Goal: Ask a question: Seek information or help from site administrators or community

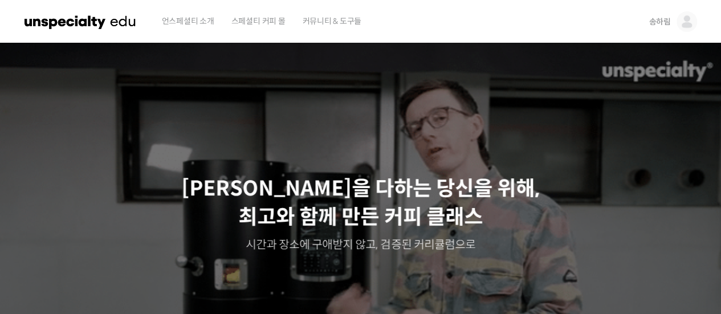
click at [696, 19] on img at bounding box center [687, 21] width 21 height 21
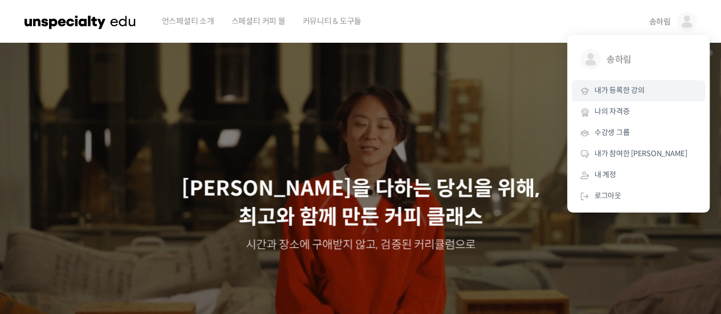
click at [636, 94] on span "내가 등록한 강의" at bounding box center [620, 91] width 50 height 10
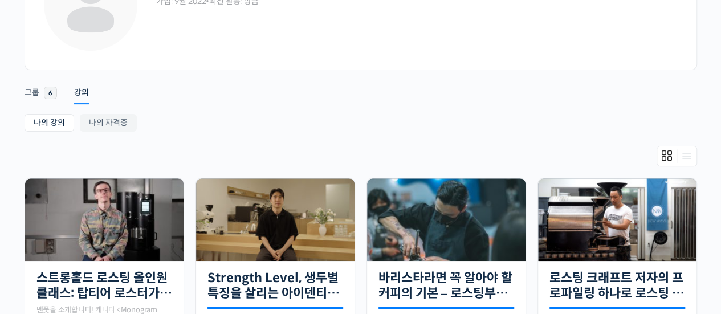
scroll to position [171, 0]
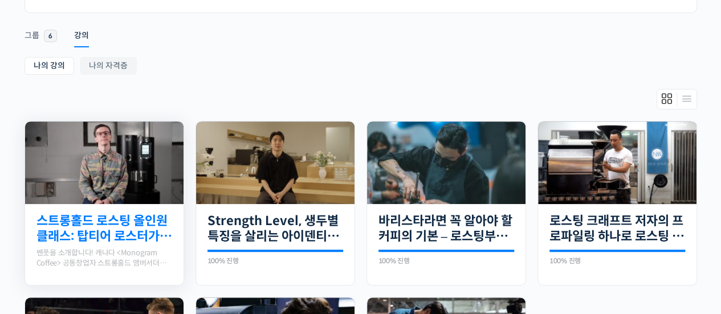
click at [101, 227] on link "스트롱홀드 로스팅 올인원 클래스: 탑티어 로스터가 알려주는 스트롱홀드 A to Z 가이드" at bounding box center [104, 228] width 136 height 31
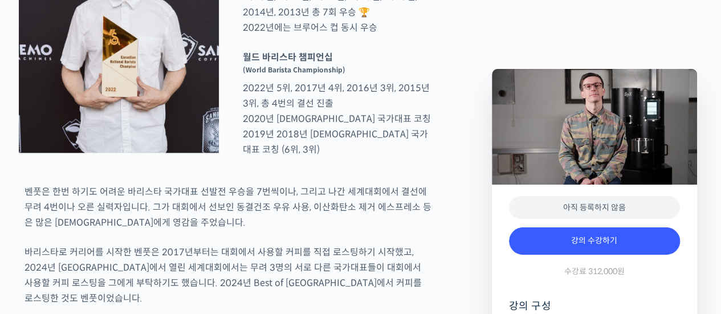
scroll to position [228, 0]
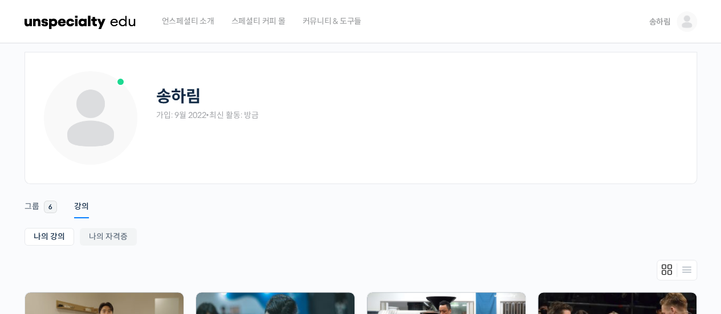
click at [269, 26] on span "스페셜티 커피 몰" at bounding box center [258, 20] width 54 height 43
click at [114, 27] on img at bounding box center [81, 22] width 112 height 34
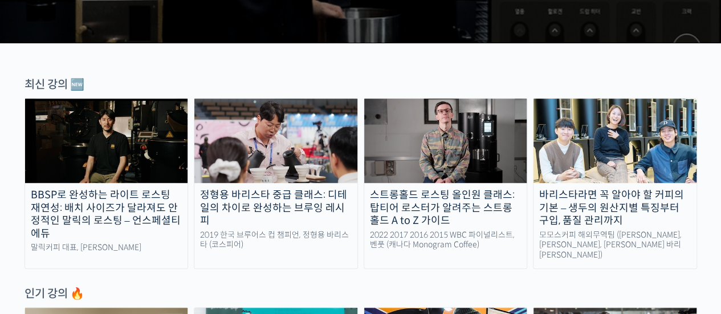
scroll to position [399, 0]
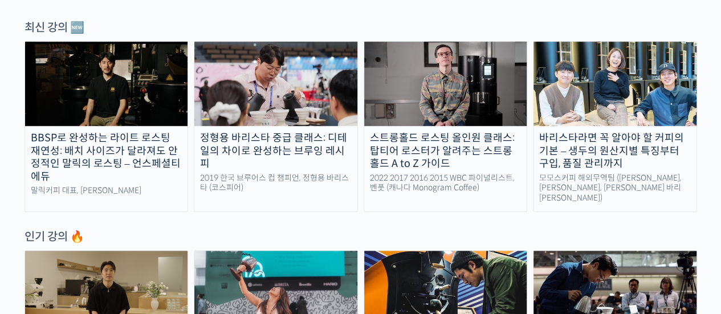
click at [413, 141] on div "스트롱홀드 로스팅 올인원 클래스: 탑티어 로스터가 알려주는 스트롱홀드 A to Z 가이드" at bounding box center [445, 151] width 163 height 39
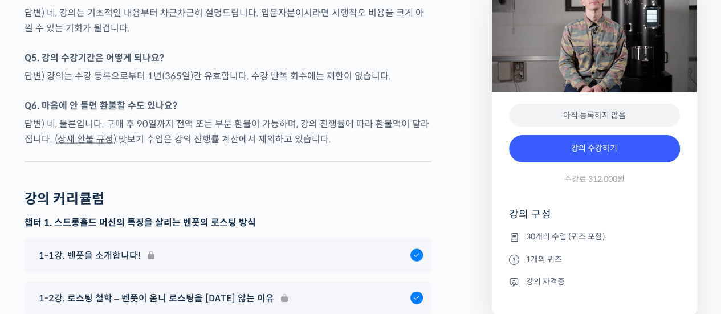
scroll to position [5700, 0]
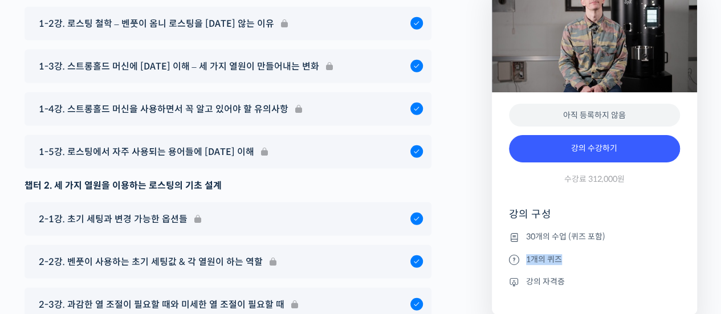
drag, startPoint x: 696, startPoint y: 276, endPoint x: 689, endPoint y: 261, distance: 17.6
click at [690, 265] on div "아직 등록하지 않음 강의 수강하기 수강료 312,000원 강의 구성 30개의 수업 (퀴즈 포함) 1개의 퀴즈 강의 자격증" at bounding box center [594, 203] width 205 height 222
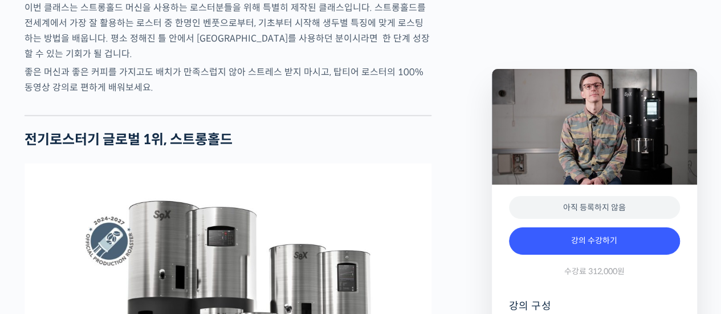
scroll to position [0, 0]
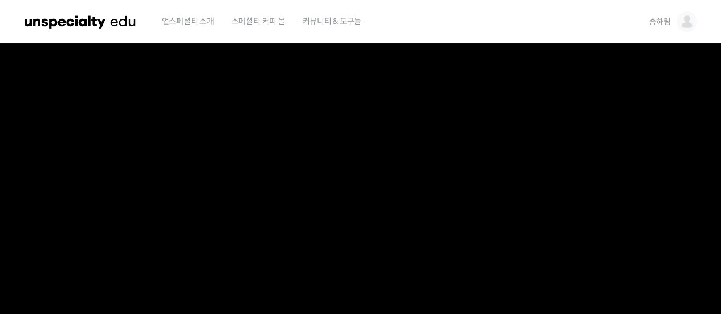
click at [663, 22] on span "송하림" at bounding box center [660, 22] width 22 height 10
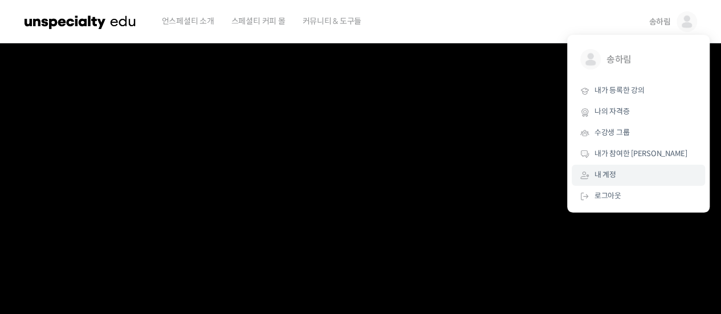
click at [628, 169] on link "내 계정" at bounding box center [638, 175] width 133 height 21
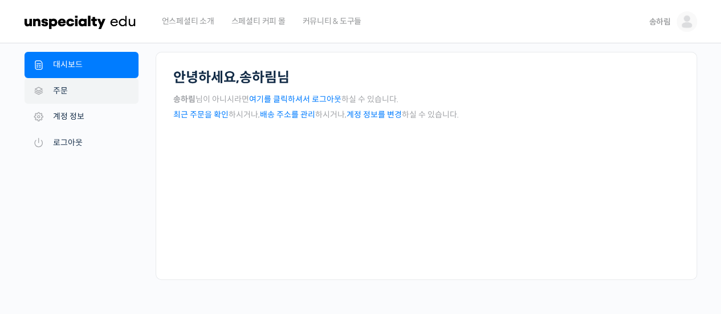
click at [67, 94] on link "주문" at bounding box center [82, 91] width 114 height 26
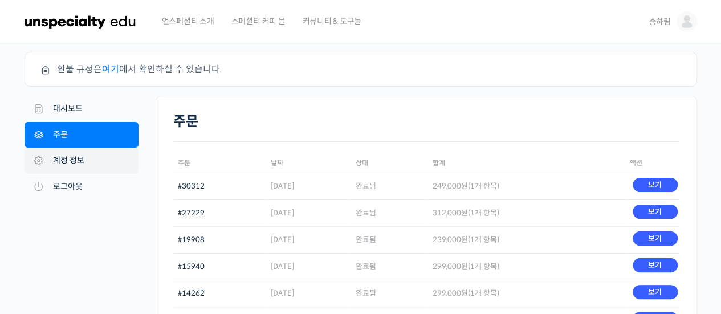
click at [83, 165] on link "계정 정보" at bounding box center [82, 161] width 114 height 26
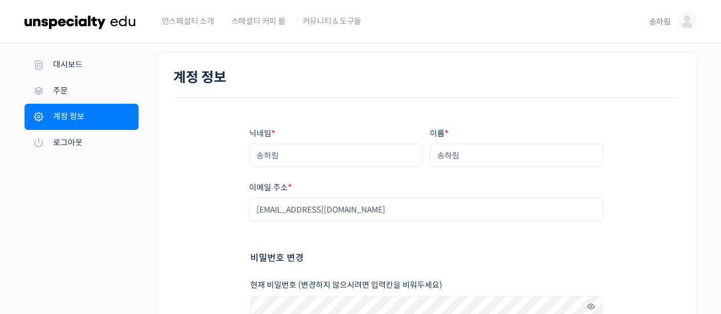
click at [185, 30] on span "언스페셜티 소개" at bounding box center [188, 20] width 52 height 43
click at [85, 64] on link "대시보드" at bounding box center [82, 65] width 114 height 26
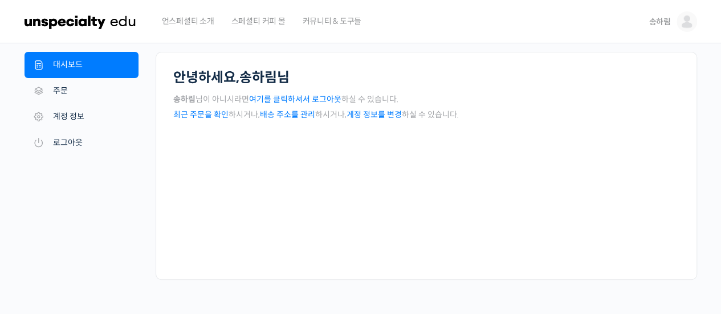
click at [193, 20] on span "언스페셜티 소개" at bounding box center [188, 20] width 52 height 43
click at [75, 27] on img at bounding box center [81, 22] width 112 height 34
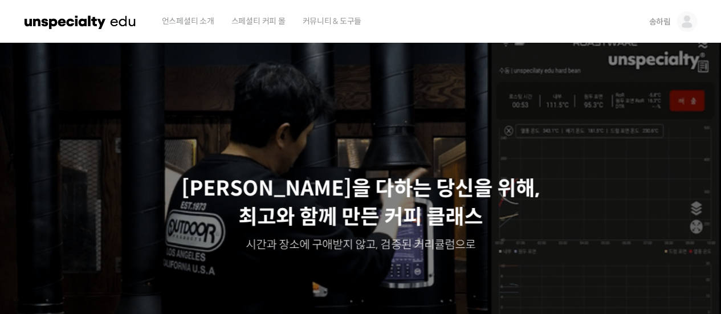
scroll to position [399, 0]
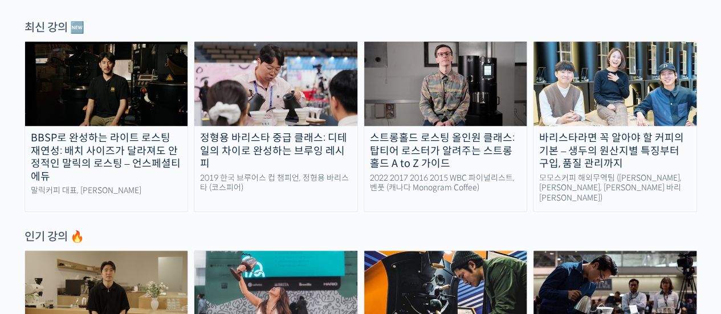
click at [456, 148] on div "스트롱홀드 로스팅 올인원 클래스: 탑티어 로스터가 알려주는 스트롱홀드 A to Z 가이드" at bounding box center [445, 151] width 163 height 39
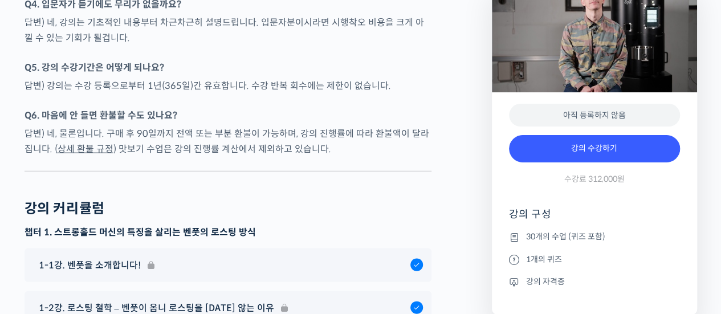
scroll to position [5359, 0]
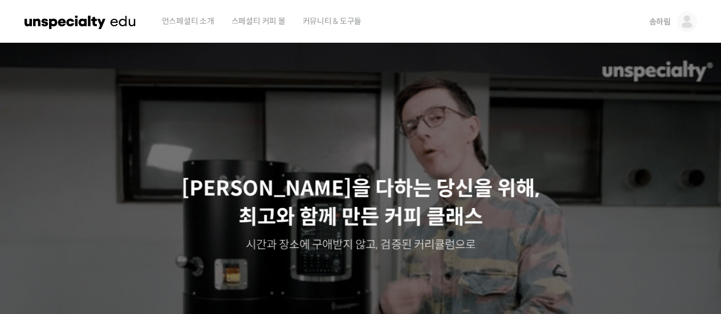
click at [202, 28] on span "언스페셜티 소개" at bounding box center [188, 20] width 52 height 43
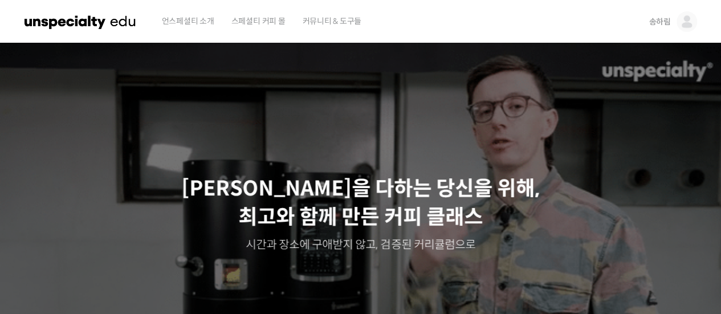
click at [678, 25] on img at bounding box center [687, 21] width 21 height 21
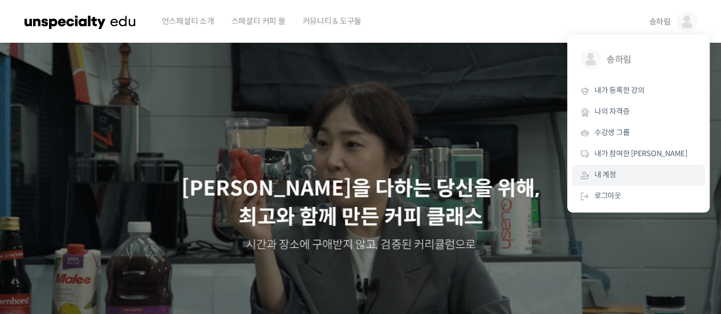
click at [657, 165] on link "내 계정" at bounding box center [638, 175] width 133 height 21
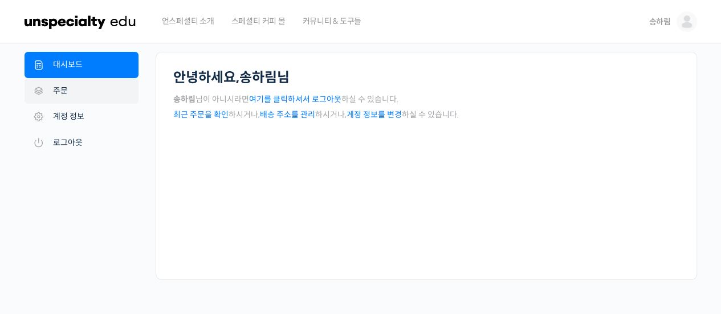
click at [81, 99] on link "주문" at bounding box center [82, 91] width 114 height 26
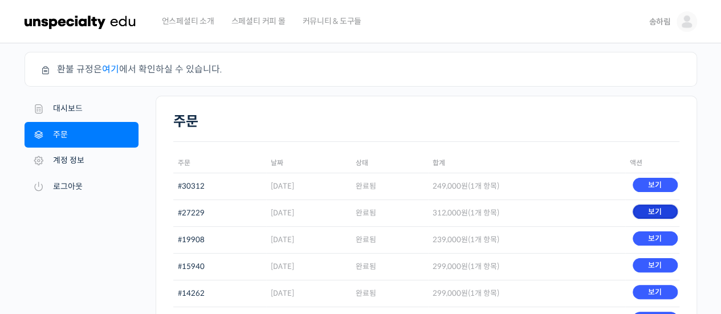
click at [662, 211] on link "보기" at bounding box center [655, 212] width 45 height 14
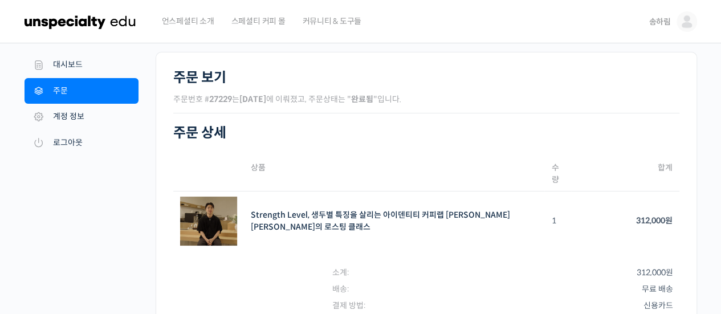
scroll to position [57, 0]
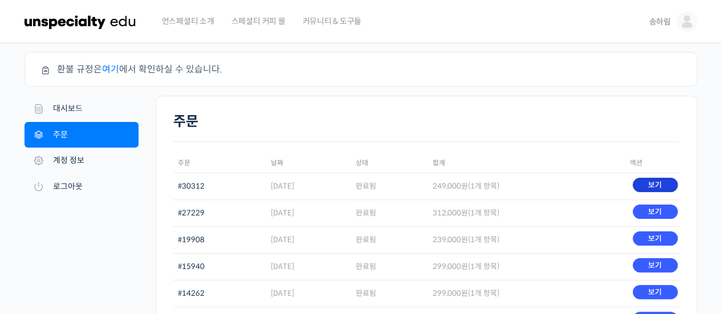
click at [652, 182] on link "보기" at bounding box center [655, 185] width 45 height 14
click at [89, 105] on link "대시보드" at bounding box center [82, 109] width 114 height 26
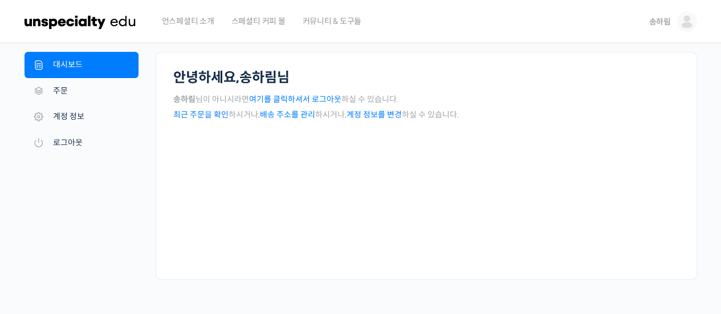
click at [185, 25] on span "언스페셜티 소개" at bounding box center [188, 20] width 52 height 43
click at [95, 21] on img at bounding box center [81, 22] width 112 height 34
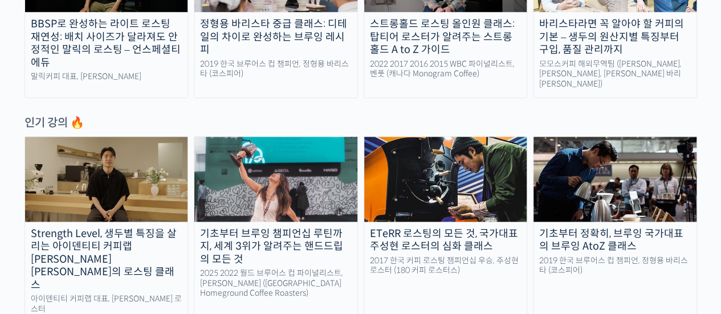
scroll to position [399, 0]
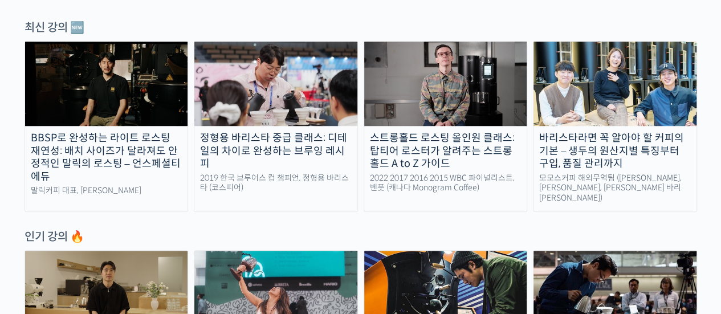
click at [415, 132] on div "스트롱홀드 로스팅 올인원 클래스: 탑티어 로스터가 알려주는 스트롱홀드 A to Z 가이드" at bounding box center [445, 151] width 163 height 39
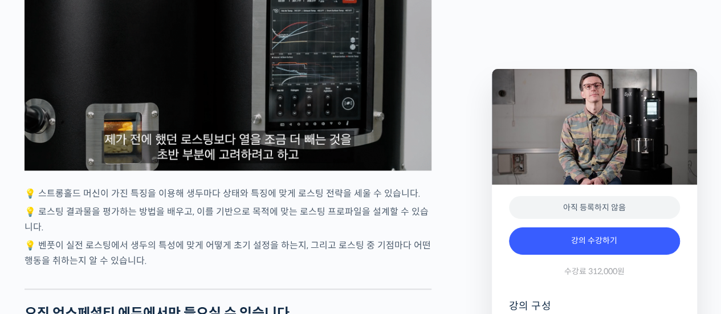
scroll to position [2907, 0]
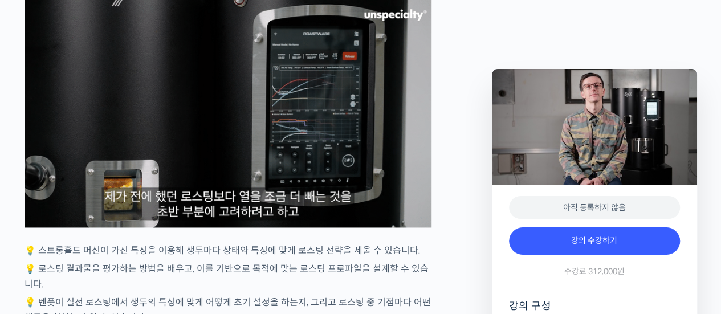
click at [343, 168] on img at bounding box center [228, 113] width 407 height 229
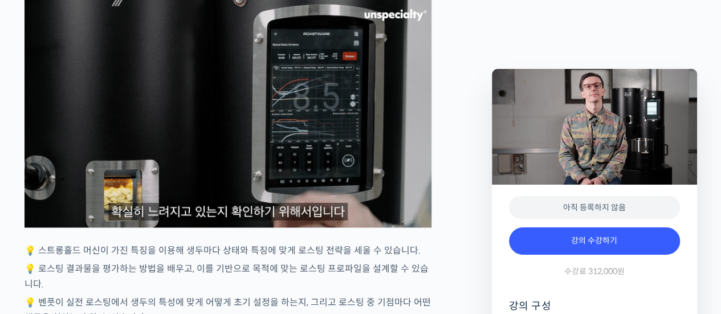
drag, startPoint x: 335, startPoint y: 186, endPoint x: 442, endPoint y: 210, distance: 109.7
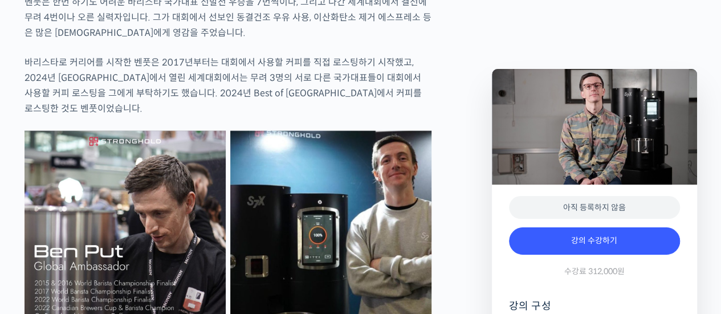
scroll to position [475, 0]
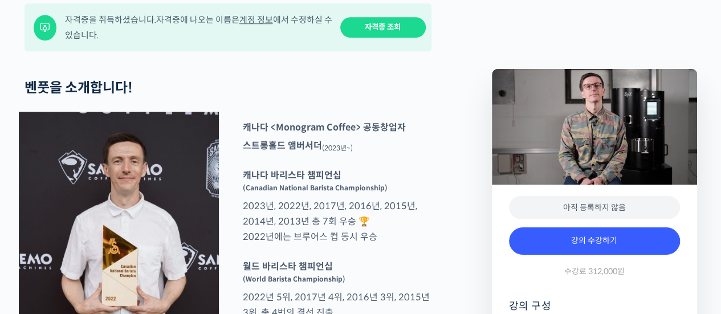
click at [404, 38] on link "자격증 조회" at bounding box center [383, 27] width 86 height 21
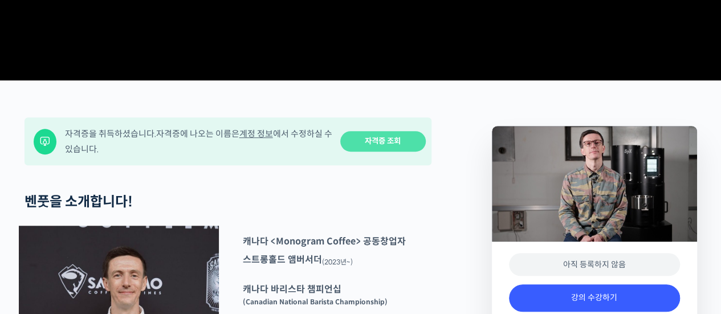
scroll to position [0, 0]
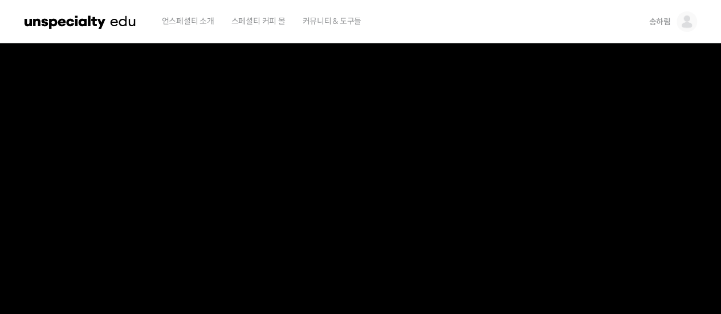
click at [79, 28] on img at bounding box center [81, 22] width 112 height 34
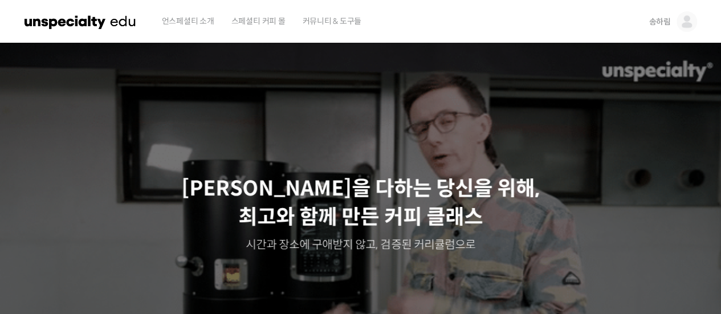
click at [681, 18] on img at bounding box center [687, 21] width 21 height 21
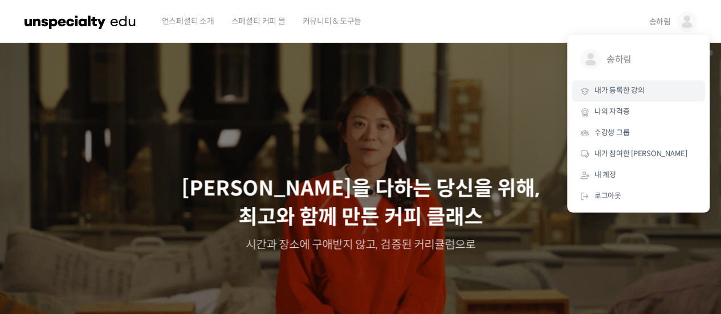
click at [626, 89] on span "내가 등록한 강의" at bounding box center [620, 91] width 50 height 10
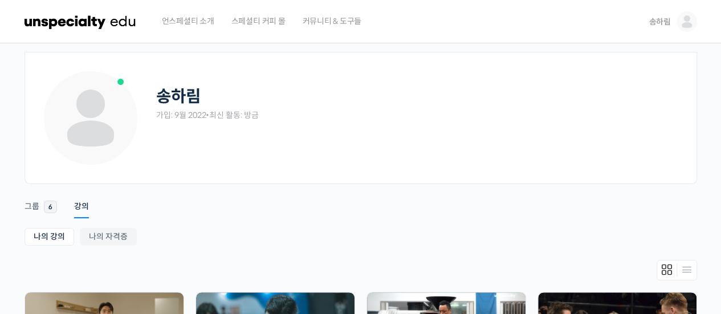
click at [677, 21] on img at bounding box center [687, 21] width 21 height 21
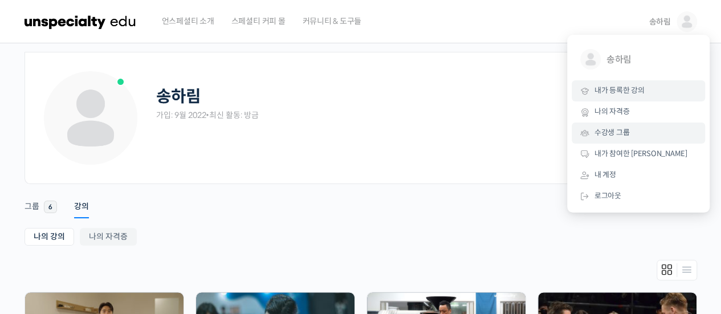
click at [656, 135] on link "수강생 그룹" at bounding box center [638, 133] width 133 height 21
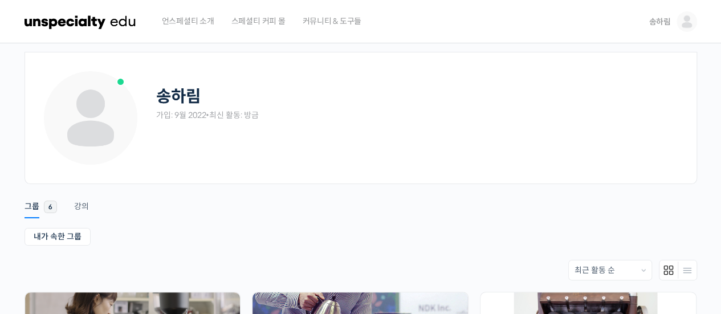
click at [669, 32] on link "송하림" at bounding box center [673, 21] width 48 height 43
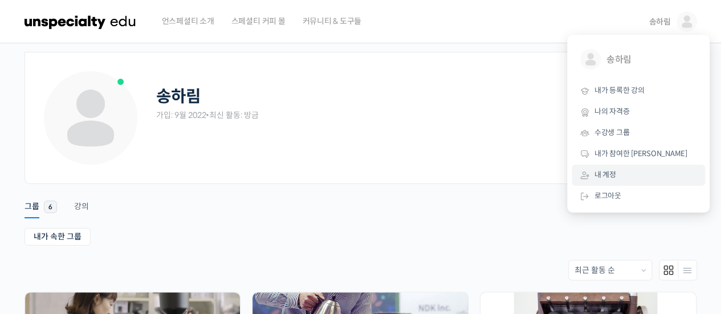
click at [630, 180] on link "내 계정" at bounding box center [638, 175] width 133 height 21
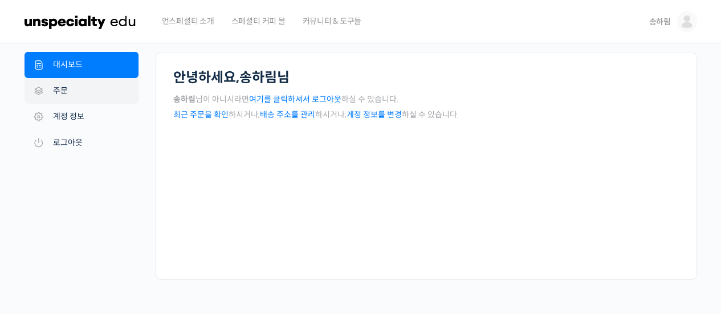
click at [84, 92] on link "주문" at bounding box center [82, 91] width 114 height 26
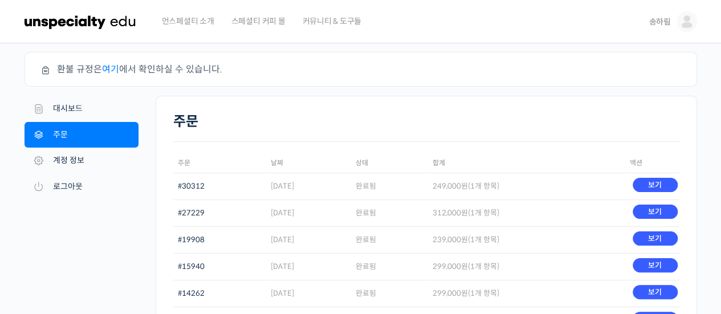
scroll to position [229, 0]
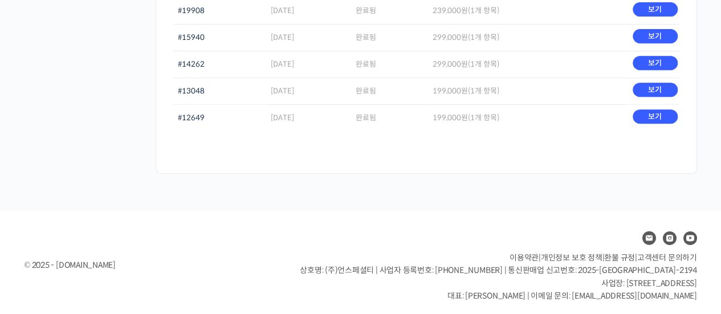
click at [677, 253] on span "고객센터 문의하기" at bounding box center [667, 258] width 60 height 10
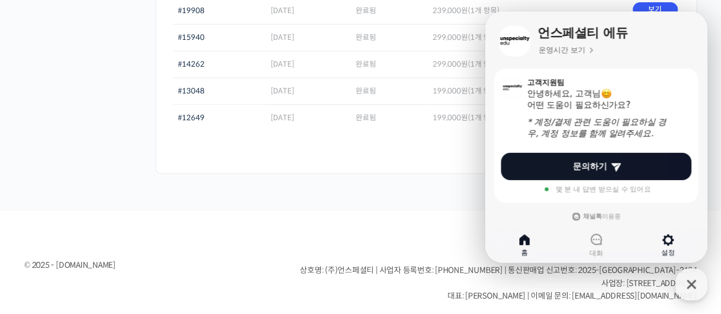
click at [681, 241] on link "설정" at bounding box center [668, 245] width 72 height 29
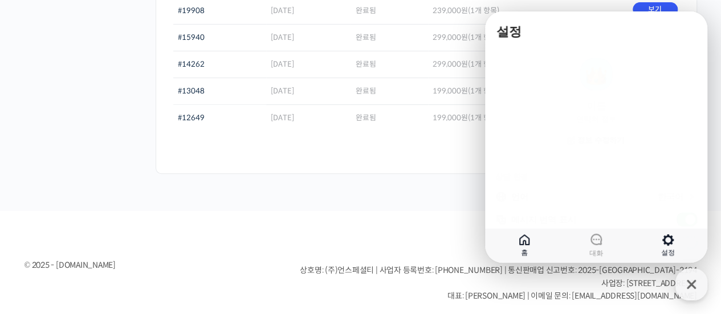
click at [527, 243] on icon at bounding box center [525, 240] width 14 height 14
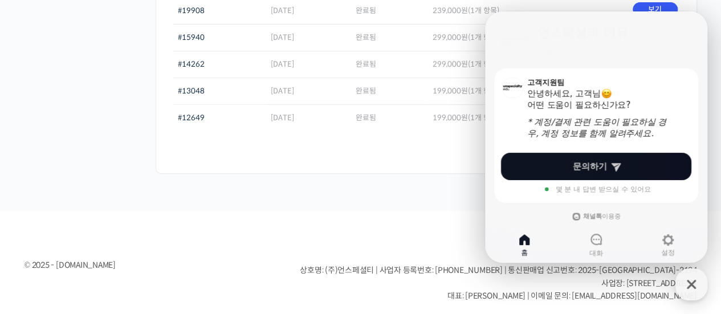
click at [582, 162] on span "문의하기" at bounding box center [590, 166] width 34 height 11
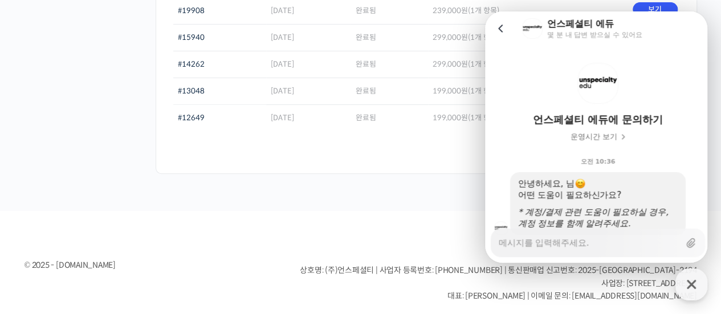
scroll to position [41, 0]
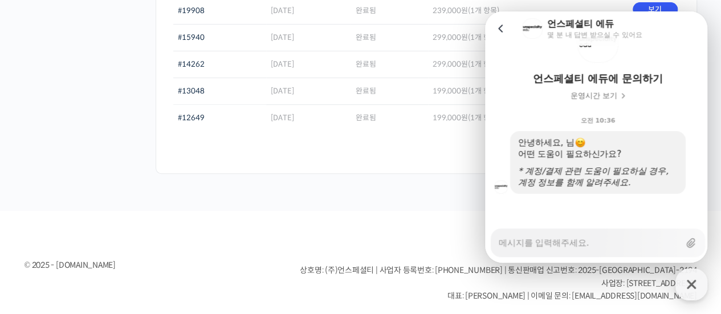
type textarea "x"
click at [426, 241] on ul at bounding box center [498, 238] width 397 height 21
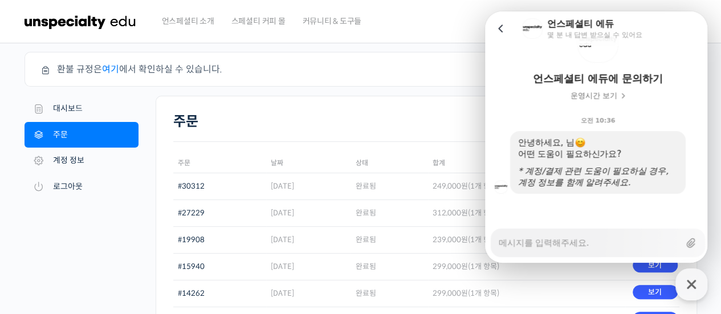
scroll to position [57, 0]
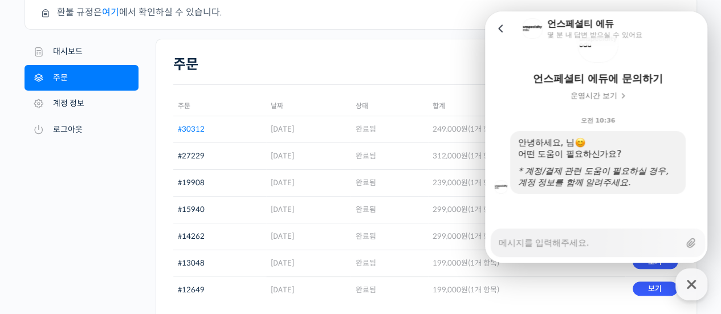
click at [199, 129] on link "#30312" at bounding box center [191, 129] width 27 height 10
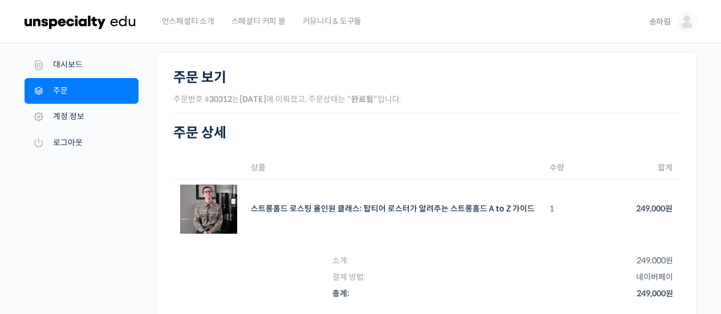
scroll to position [285, 0]
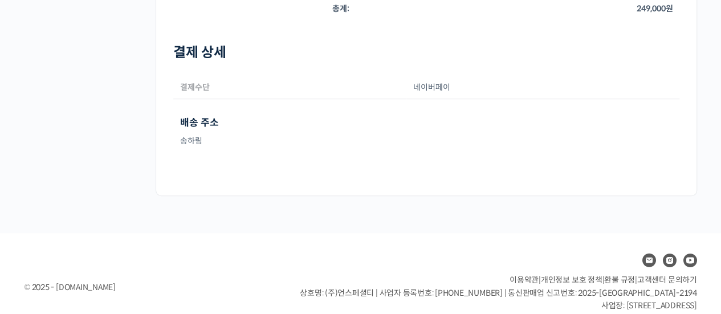
click at [673, 281] on span "고객센터 문의하기" at bounding box center [667, 280] width 60 height 10
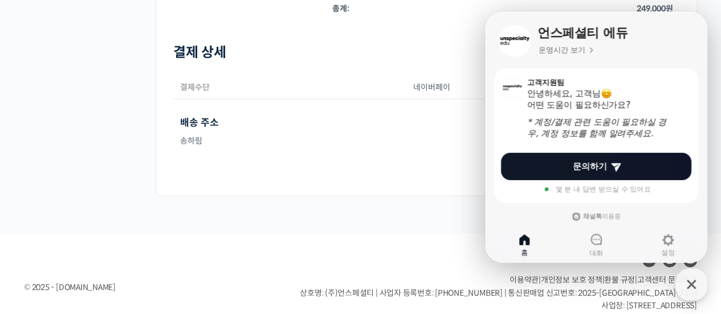
scroll to position [0, 0]
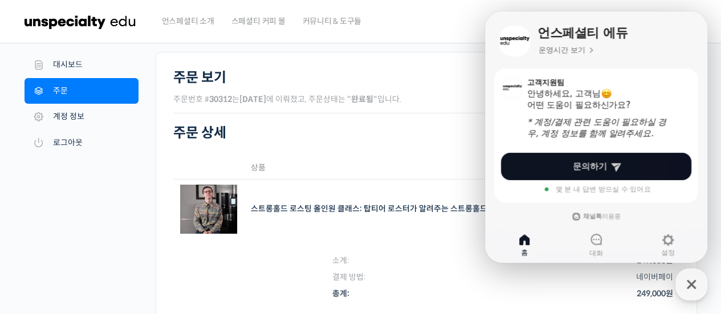
click at [593, 166] on span "문의하기" at bounding box center [590, 166] width 34 height 11
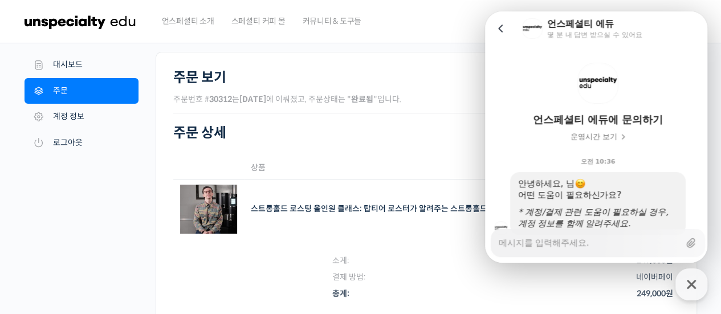
scroll to position [41, 0]
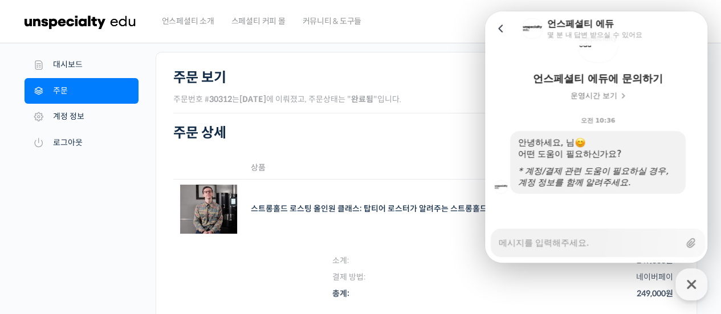
click at [576, 239] on textarea "Messenger Input Textarea" at bounding box center [589, 238] width 181 height 19
type textarea "x"
type textarea "w"
type textarea "x"
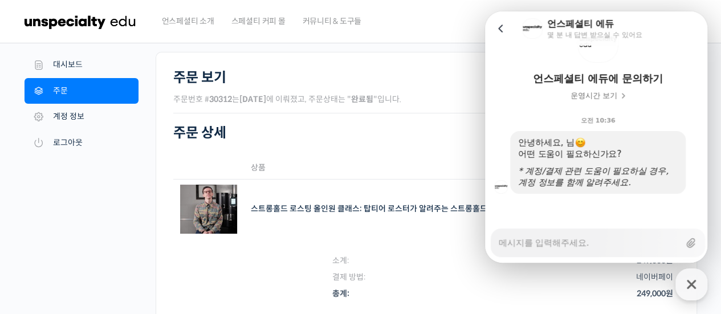
type textarea "ㅈ"
type textarea "x"
type textarea "주"
type textarea "x"
type textarea "줌"
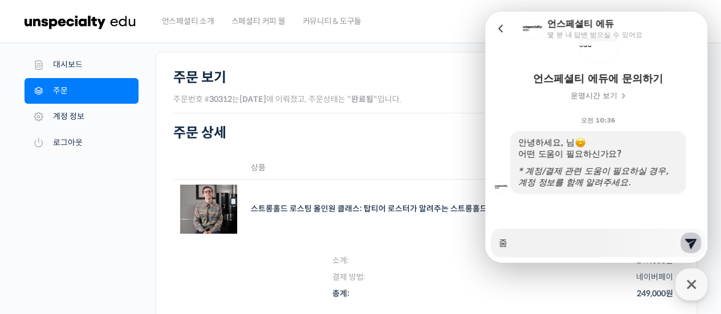
type textarea "x"
type textarea "주무"
type textarea "x"
type textarea "주문"
type textarea "x"
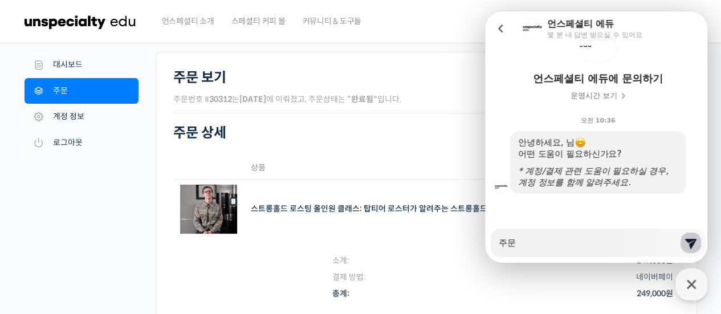
type textarea "주문ㅂ"
type textarea "x"
type textarea "주문버"
type textarea "x"
type textarea "주문번"
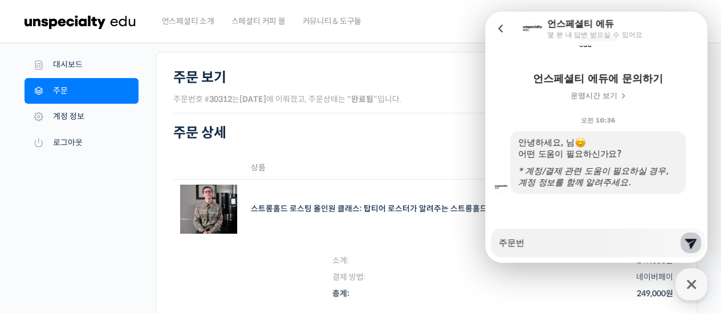
type textarea "x"
type textarea "주문벊"
type textarea "x"
type textarea "주문번호"
type textarea "x"
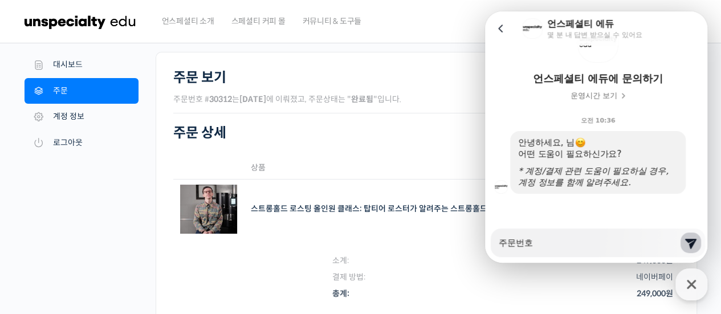
type textarea "주문번호 #"
type textarea "x"
type textarea "주문번호 #3"
type textarea "x"
type textarea "주문번호 #30"
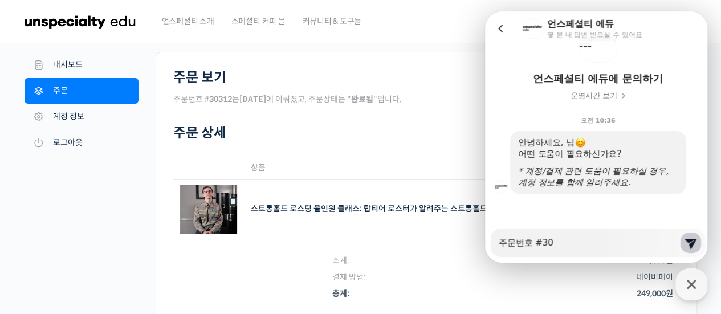
type textarea "x"
type textarea "주문번호 #303"
type textarea "x"
type textarea "주문번호 #3031"
type textarea "x"
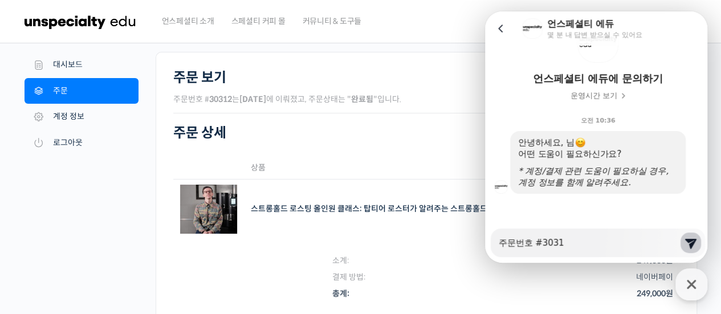
type textarea "주문번호 #30312"
type textarea "x"
type textarea "주문번호 #30312"
type textarea "x"
type textarea "주문번호 #30312 ㅂ"
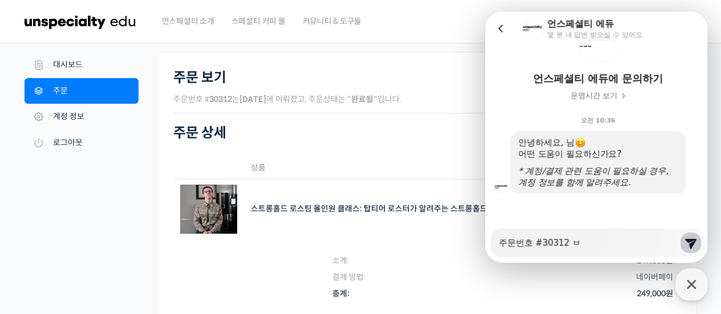
type textarea "x"
type textarea "주문번호 #30312 베"
type textarea "x"
type textarea "주문번호 #30312 벤"
type textarea "x"
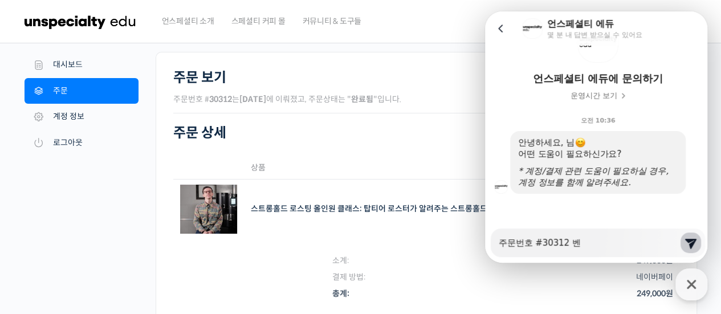
type textarea "주문번호 #30312 벤ㅍ"
type textarea "x"
type textarea "주문번호 #30312 벤푸"
type textarea "x"
type textarea "주문번호 #30312 벤풋"
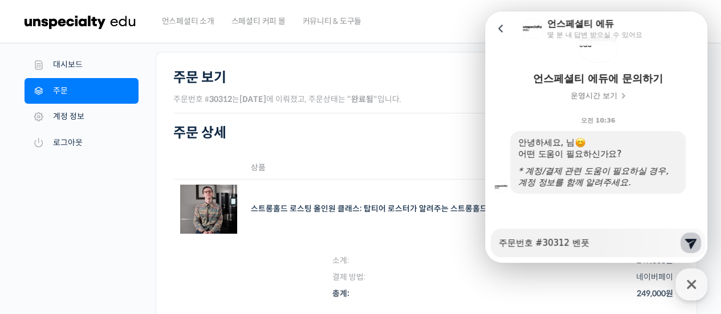
type textarea "x"
type textarea "주문번호 #30312 벤풋 ㅅ"
type textarea "x"
type textarea "주문번호 #30312 벤풋 스"
type textarea "x"
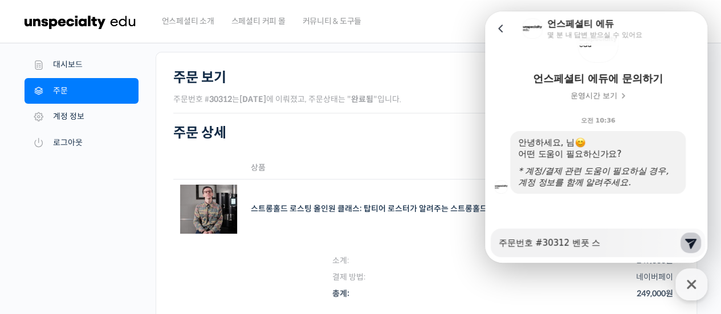
type textarea "주문번호 #30312 벤풋 슽"
type textarea "x"
type textarea "주문번호 #30312 벤풋 스트"
type textarea "x"
type textarea "주문번호 #30312 벤풋 스틀"
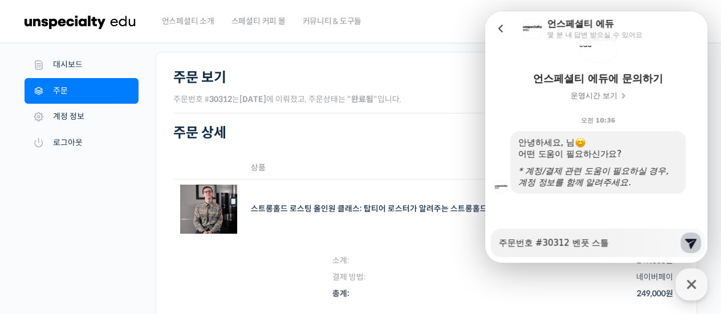
type textarea "x"
type textarea "주문번호 #30312 벤풋 스트로"
type textarea "x"
type textarea "주문번호 #30312 벤풋 스트롱"
type textarea "x"
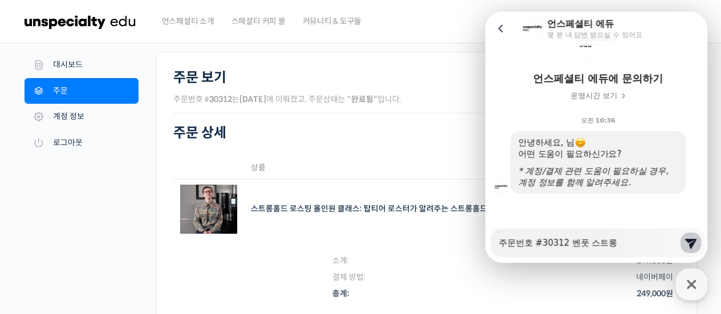
type textarea "주문번호 #30312 벤풋 스트롱ㅎ"
type textarea "x"
type textarea "주문번호 #30312 벤풋 스트롱호"
type textarea "x"
type textarea "주문번호 #30312 벤풋 스트롱홀"
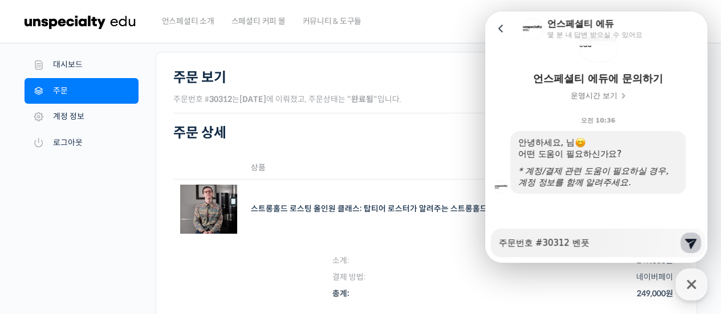
type textarea "x"
type textarea "주문번호 #30312 벤풋 스트롱홀ㄷ"
type textarea "x"
type textarea "주문번호 #30312 벤풋 스트롱홀드"
type textarea "x"
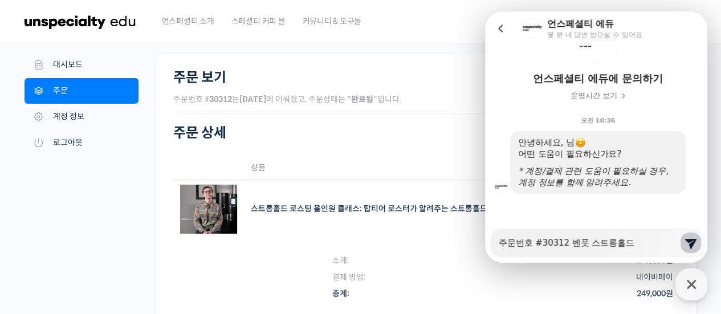
type textarea "주문번호 #30312 벤풋 스트롱홀드"
type textarea "x"
type textarea "주문번호 #30312 벤풋 스트롱홀드 ㄹ"
type textarea "x"
type textarea "주문번호 #30312 벤풋 스트롱홀드 로"
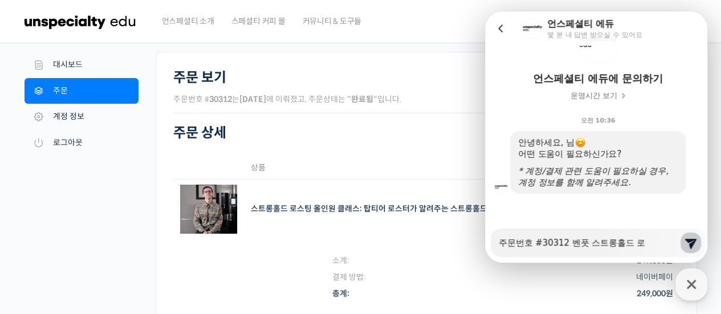
type textarea "x"
type textarea "주문번호 #30312 벤풋 스트롱홀드 롯"
type textarea "x"
type textarea "주문번호 #30312 벤풋 스트롱홀드 로스"
type textarea "x"
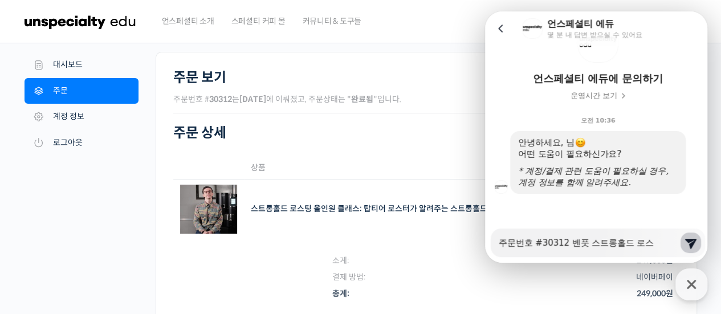
type textarea "주문번호 #30312 벤풋 스트롱홀드 로슽"
type textarea "x"
type textarea "주문번호 #30312 벤풋 스트롱홀드 로스티"
type textarea "x"
type textarea "주문번호 #30312 벤풋 스트롱홀드 로스팅"
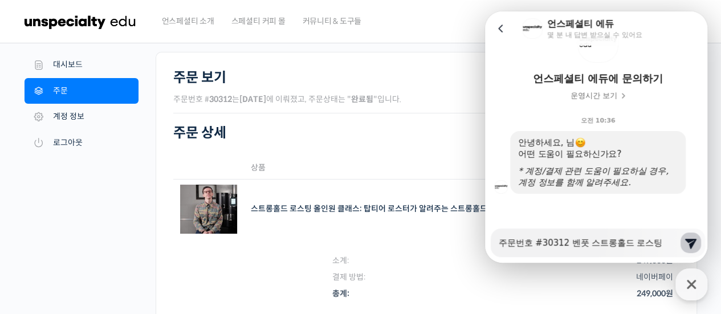
type textarea "x"
type textarea "주문번호 #30312 벤풋 스트롱홀드 로스팅"
type textarea "x"
type textarea "주문번호 #30312 벤풋 스트롱홀드 로스팅 ㄱ"
type textarea "x"
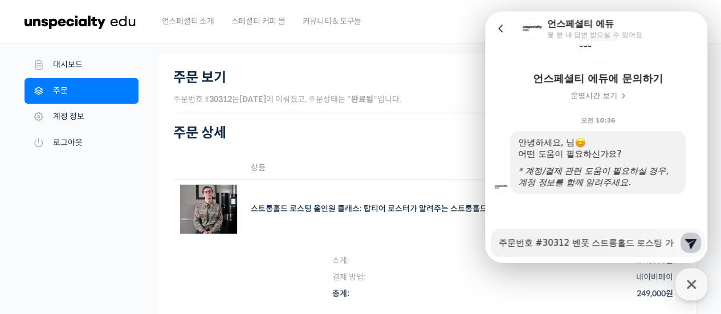
type textarea "주문번호 #30312 벤풋 스트롱홀드 로스팅 강"
type textarea "x"
type textarea "주문번호 #30312 벤풋 스트롱홀드 로스팅 가으"
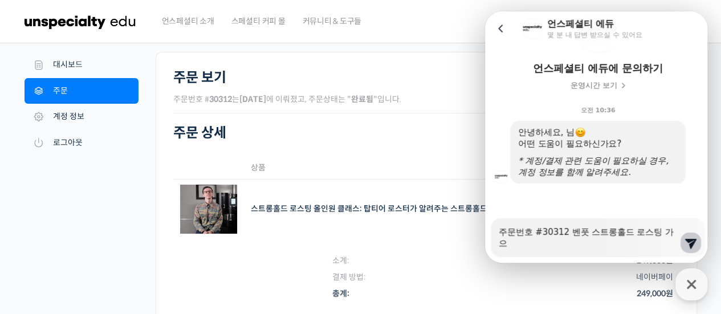
type textarea "x"
type textarea "주문번호 #30312 벤풋 스트롱홀드 로스팅 가ㅇ"
type textarea "x"
type textarea "주문번호 #30312 벤풋 스트롱홀드 로스팅 가"
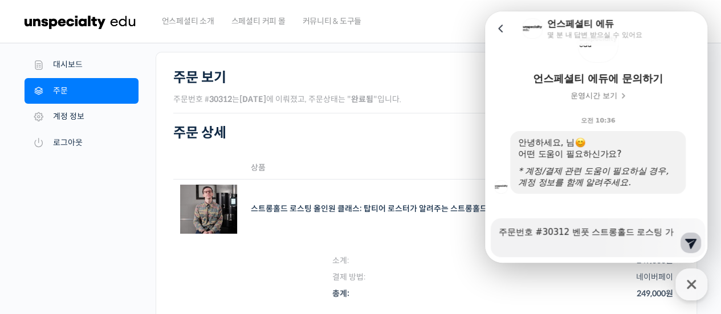
type textarea "x"
type textarea "주문번호 #30312 벤풋 스트롱홀드 로스팅"
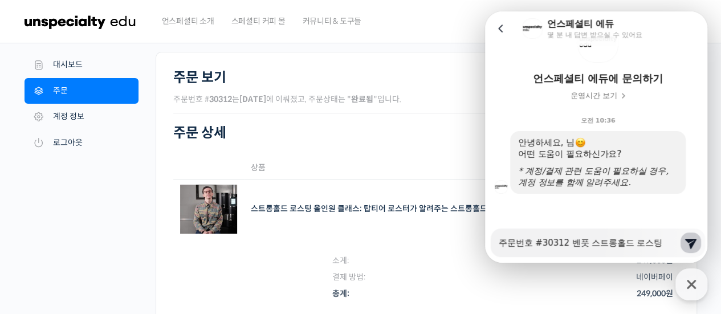
type textarea "x"
type textarea "주문번호 #30312 벤풋 스트롱홀드 로스팅 ㄱ"
type textarea "x"
type textarea "주문번호 #30312 벤풋 스트롱홀드 로스팅 가"
type textarea "x"
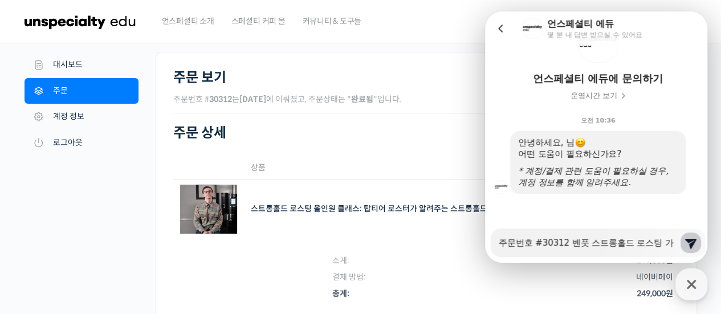
type textarea "주문번호 #30312 벤풋 스트롱홀드 로스팅 강"
type textarea "x"
type textarea "주문번호 #30312 벤풋 스트롱홀드 로스팅 강ㅇ"
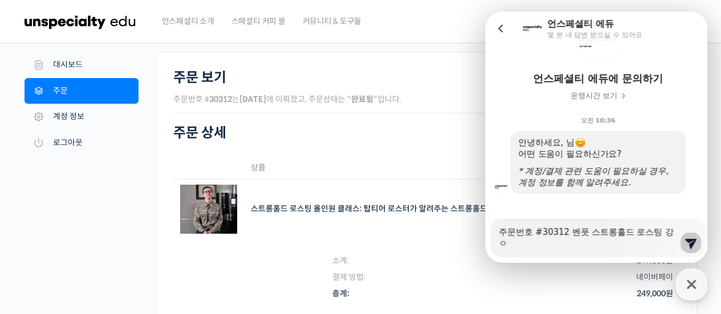
type textarea "x"
type textarea "주문번호 #30312 벤풋 스트롱홀드 로스팅 강으"
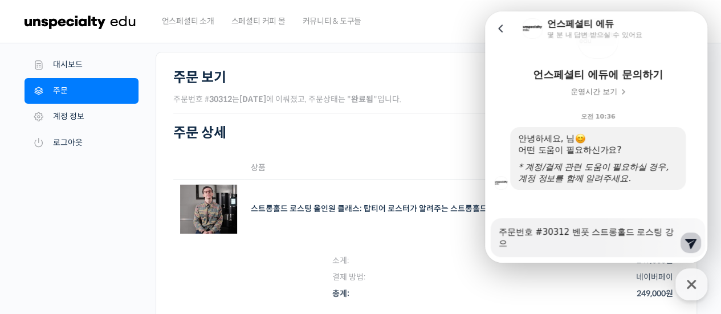
type textarea "x"
type textarea "주문번호 #30312 벤풋 스트롱홀드 로스팅 강의"
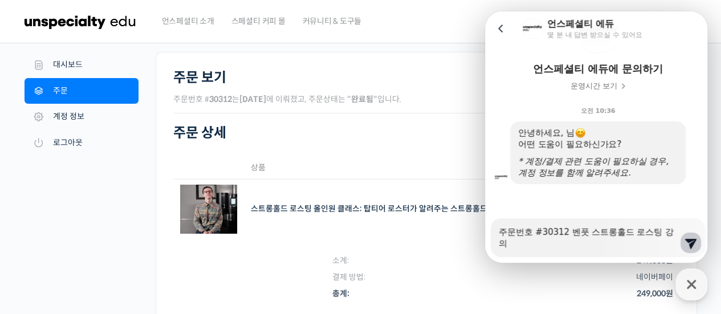
scroll to position [51, 0]
type textarea "x"
type textarea "주문번호 #30312 벤풋 스트롱홀드 로스팅 강의"
type textarea "x"
type textarea "주문번호 #30312 벤풋 스트롱홀드 로스팅 강의 ㅁ"
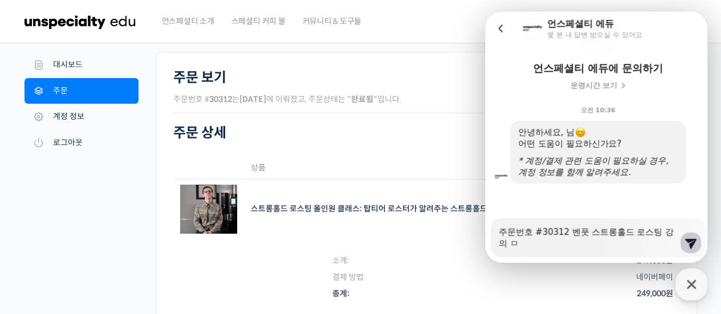
type textarea "x"
type textarea "주문번호 #30312 벤풋 스트롱홀드 로스팅 강의 무"
type textarea "x"
type textarea "주문번호 #30312 벤풋 스트롱홀드 로스팅 강의 문"
type textarea "x"
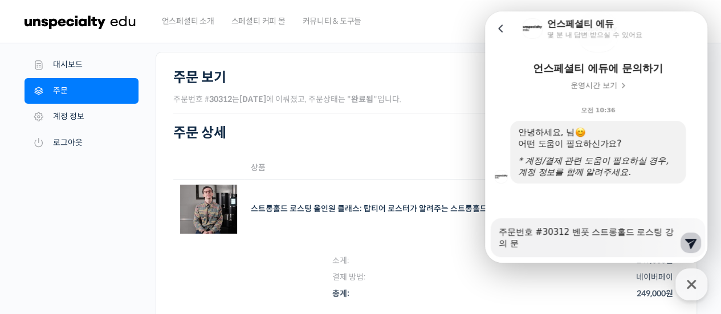
type textarea "주문번호 #30312 벤풋 스트롱홀드 로스팅 강의 문ㅇ"
type textarea "x"
type textarea "주문번호 #30312 벤풋 스트롱홀드 로스팅 강의 문으"
type textarea "x"
type textarea "주문번호 #30312 벤풋 스트롱홀드 로스팅 강의 문의"
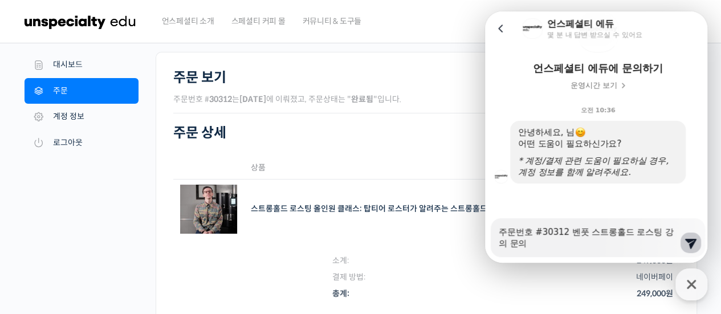
type textarea "x"
type textarea "주문번호 #30312 벤풋 스트롱홀드 로스팅 강의 문의"
type textarea "x"
type textarea "주문번호 #30312 벤풋 스트롱홀드 로스팅 강의 문의 ㅇ"
type textarea "x"
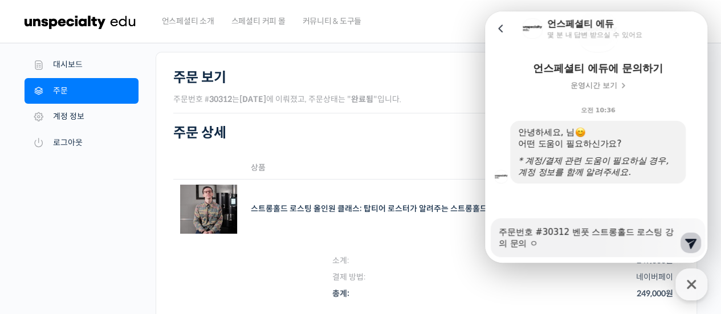
type textarea "주문번호 #30312 벤풋 스트롱홀드 로스팅 강의 문의 이"
type textarea "x"
type textarea "주문번호 #30312 벤풋 스트롱홀드 로스팅 강의 문의 입"
type textarea "x"
type textarea "주문번호 #30312 벤풋 스트롱홀드 로스팅 강의 문의 입ㄴ"
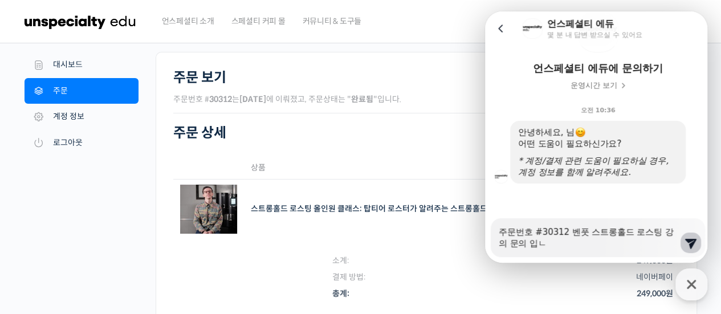
type textarea "x"
type textarea "주문번호 #30312 벤풋 스트롱홀드 로스팅 강의 문의 입니"
type textarea "x"
type textarea "주문번호 #30312 벤풋 스트롱홀드 로스팅 강의 문의 입닏"
type textarea "x"
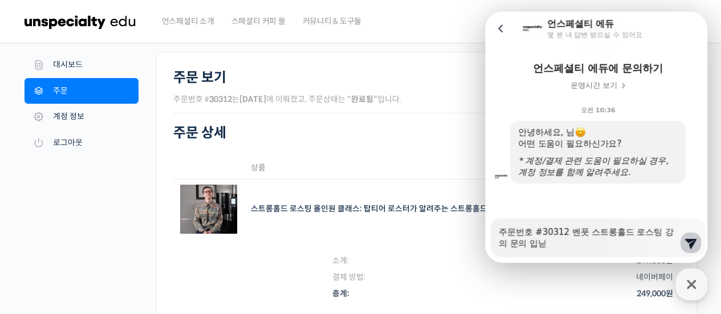
type textarea "주문번호 #30312 벤풋 스트롱홀드 로스팅 강의 문의 입니다"
type textarea "x"
type textarea "주문번호 #30312 벤풋 스트롱홀드 로스팅 강의 문의 입니다"
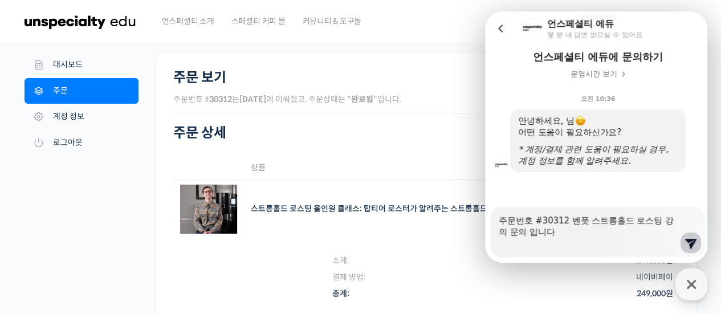
scroll to position [63, 0]
type textarea "x"
type textarea "주문번호 #30312 벤풋 스트롱홀드 로스팅 강의 문의 입니다 2"
type textarea "x"
type textarea "주문번호 #30312 벤풋 스트롱홀드 로스팅 강의 문의 입니다 20"
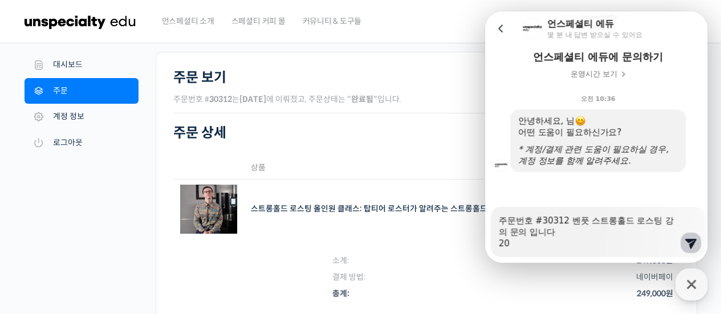
type textarea "x"
type textarea "주문번호 #30312 벤풋 스트롱홀드 로스팅 강의 문의 입니다 202"
type textarea "x"
type textarea "주문번호 #30312 벤풋 스트롱홀드 로스팅 강의 문의 입니다 2024"
type textarea "x"
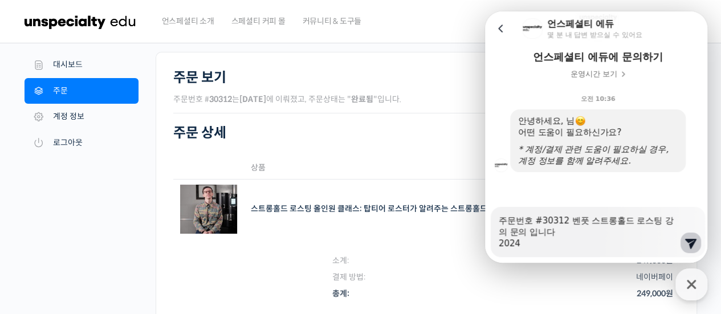
type textarea "주문번호 #30312 벤풋 스트롱홀드 로스팅 강의 문의 입니다 2024ㄴ"
type textarea "x"
type textarea "주문번호 #30312 벤풋 스트롱홀드 로스팅 강의 문의 입니다 2024녀"
type textarea "x"
type textarea "주문번호 #30312 벤풋 스트롱홀드 로스팅 강의 문의 입니다 2024년"
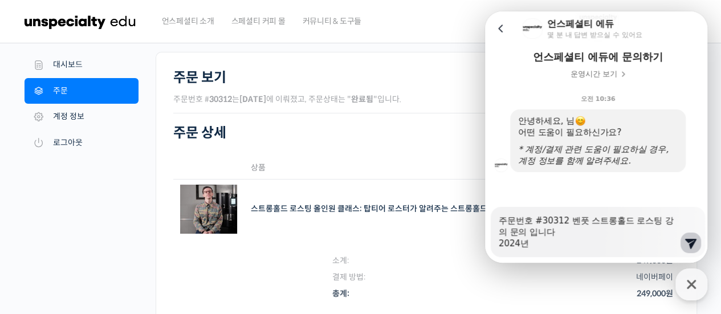
type textarea "x"
type textarea "주문번호 #30312 벤풋 스트롱홀드 로스팅 강의 문의 입니다 2024년"
type textarea "x"
type textarea "주문번호 #30312 벤풋 스트롱홀드 로스팅 강의 문의 입니다 2024년 1"
type textarea "x"
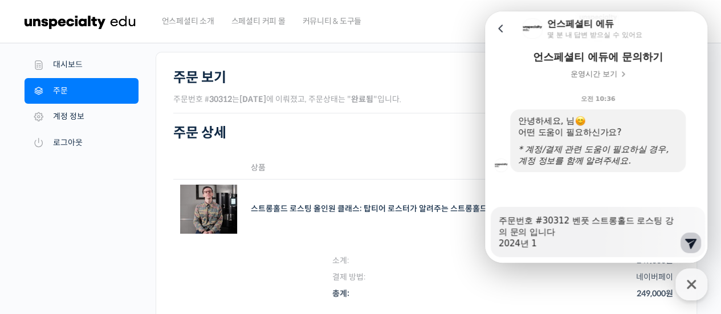
type textarea "주문번호 #30312 벤풋 스트롱홀드 로스팅 강의 문의 입니다 2024년 10"
type textarea "x"
type textarea "주문번호 #30312 벤풋 스트롱홀드 로스팅 강의 문의 입니다 2024년 10ㅇ"
type textarea "x"
type textarea "주문번호 #30312 벤풋 스트롱홀드 로스팅 강의 문의 입니다 2024년 10우"
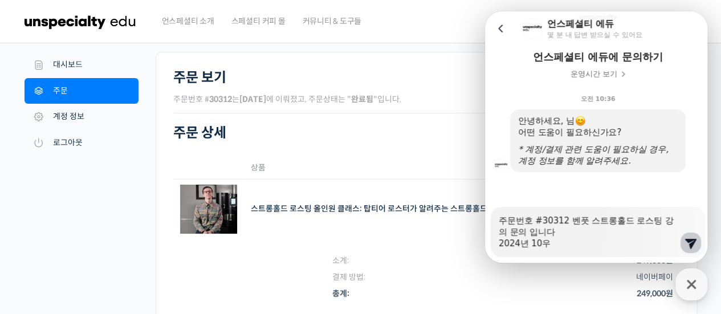
type textarea "x"
type textarea "주문번호 #30312 벤풋 스트롱홀드 로스팅 강의 문의 입니다 2024년 10워"
type textarea "x"
type textarea "주문번호 #30312 벤풋 스트롱홀드 로스팅 강의 문의 입니다 2024년 10월"
type textarea "x"
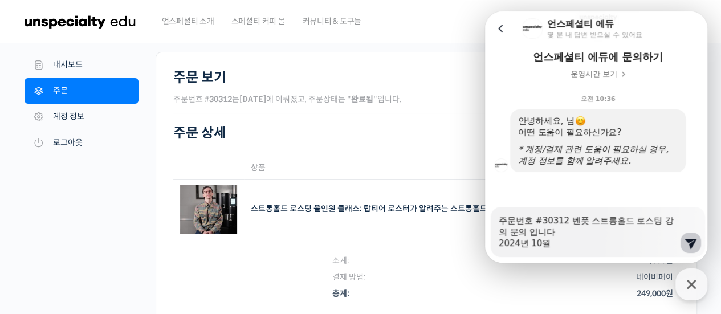
type textarea "주문번호 #30312 벤풋 스트롱홀드 로스팅 강의 문의 입니다 2024년 10월"
type textarea "x"
type textarea "주문번호 #30312 벤풋 스트롱홀드 로스팅 강의 문의 입니다 2024년 10월 1"
type textarea "x"
type textarea "주문번호 #30312 벤풋 스트롱홀드 로스팅 강의 문의 입니다 2024년 10월 13"
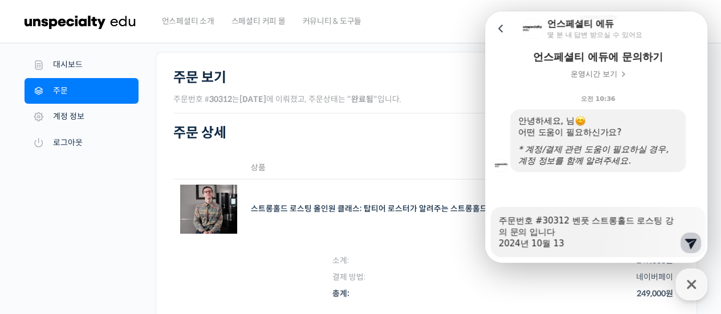
type textarea "x"
type textarea "주문번호 #30312 벤풋 스트롱홀드 로스팅 강의 문의 입니다 2024년 10월 13ㅇ"
type textarea "x"
type textarea "주문번호 #30312 벤풋 스트롱홀드 로스팅 강의 문의 입니다 2024년 10월 13이"
type textarea "x"
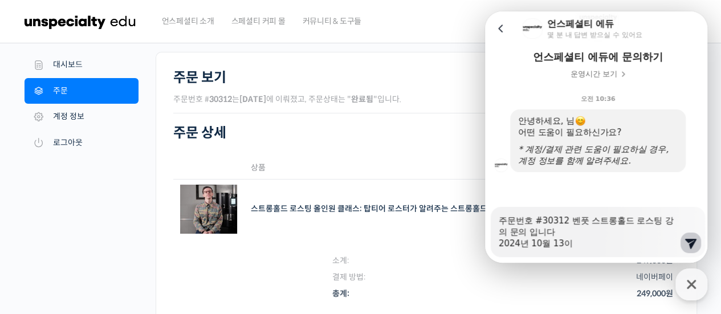
type textarea "주문번호 #30312 벤풋 스트롱홀드 로스팅 강의 문의 입니다 2024년 10월 13일"
type textarea "x"
type textarea "주문번호 #30312 벤풋 스트롱홀드 로스팅 강의 문의 입니다 2024년 10월 13일ㄴ"
type textarea "x"
type textarea "주문번호 #30312 벤풋 스트롱홀드 로스팅 강의 문의 입니다 2024년 10월 13일나"
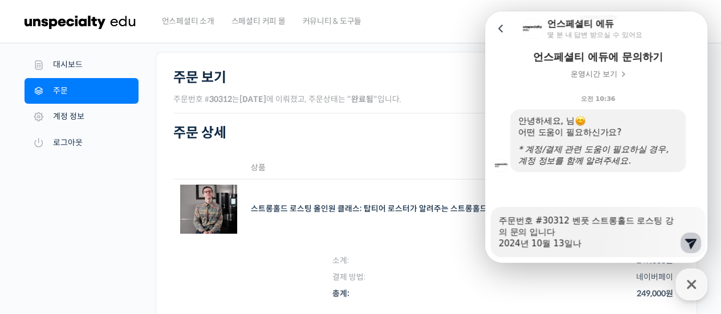
type textarea "x"
type textarea "주문번호 #30312 벤풋 스트롱홀드 로스팅 강의 문의 입니다 2024년 10월 13일날"
type textarea "x"
type textarea "주문번호 #30312 벤풋 스트롱홀드 로스팅 강의 문의 입니다 2024년 10월 13일날"
type textarea "x"
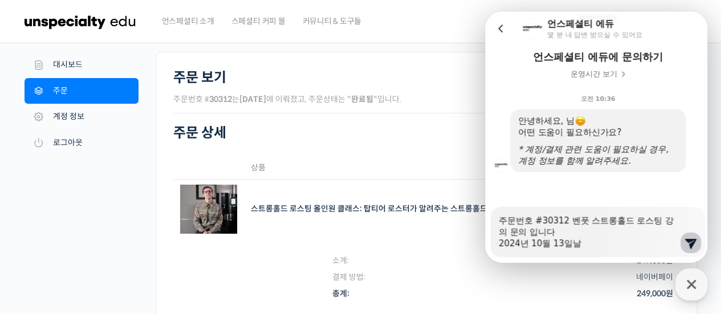
type textarea "주문번호 #30312 벤풋 스트롱홀드 로스팅 강의 문의 입니다 2024년 10월 13일날 ㄱ"
type textarea "x"
type textarea "주문번호 #30312 벤풋 스트롱홀드 로스팅 강의 문의 입니다 2024년 10월 13일날 겨"
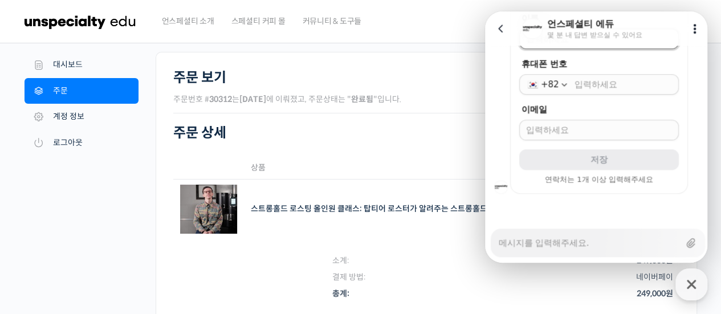
scroll to position [365, 0]
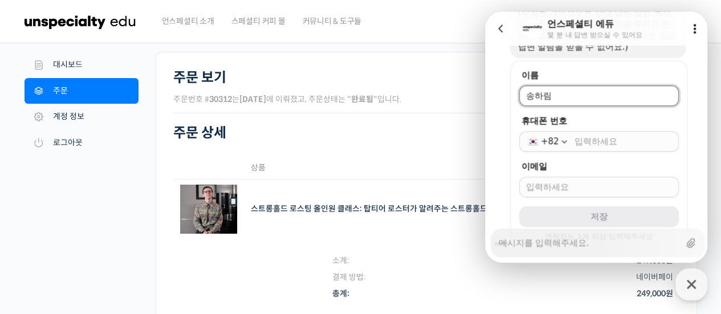
click at [613, 151] on form "이름 휴대폰 번호 +82 이메일 저장 연락처는 1개 이상 입력해주세요" at bounding box center [599, 155] width 178 height 190
click at [607, 130] on div "휴대폰 번호 +82" at bounding box center [599, 133] width 160 height 36
click at [601, 145] on input "휴대폰 번호" at bounding box center [623, 141] width 97 height 11
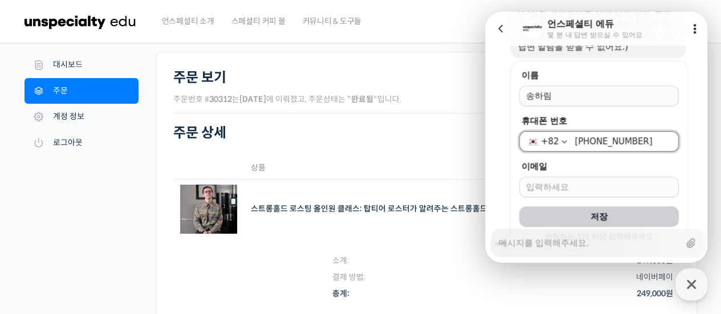
click at [579, 181] on input "이메일" at bounding box center [599, 186] width 146 height 11
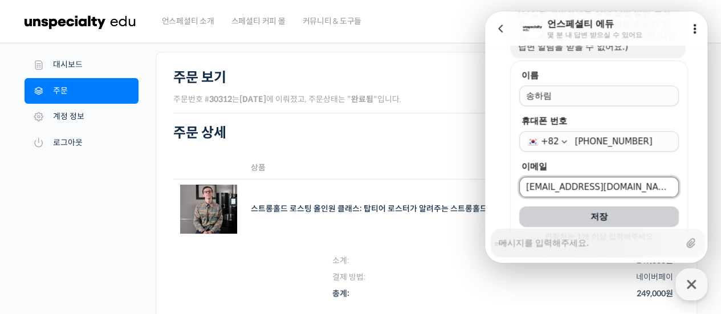
drag, startPoint x: 558, startPoint y: 187, endPoint x: 499, endPoint y: 183, distance: 58.3
click at [503, 186] on div "이름 휴대폰 번호 +82 010-4311-1635 이메일 thdgkfla135@gmail.com 저장 연락처는 1개 이상 입력해주세요" at bounding box center [598, 155] width 226 height 190
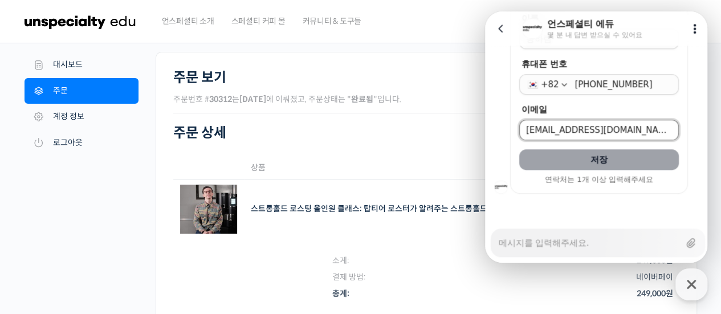
scroll to position [114, 0]
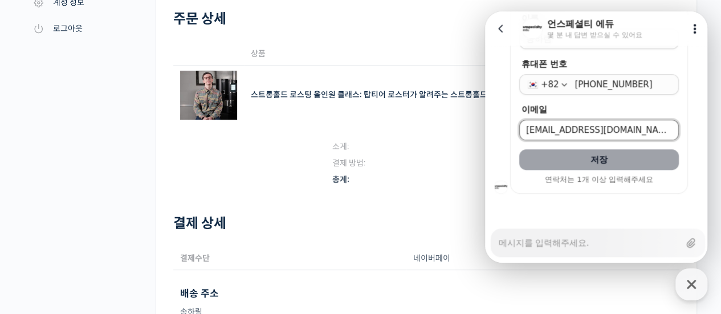
click at [584, 164] on button "저장" at bounding box center [599, 159] width 160 height 21
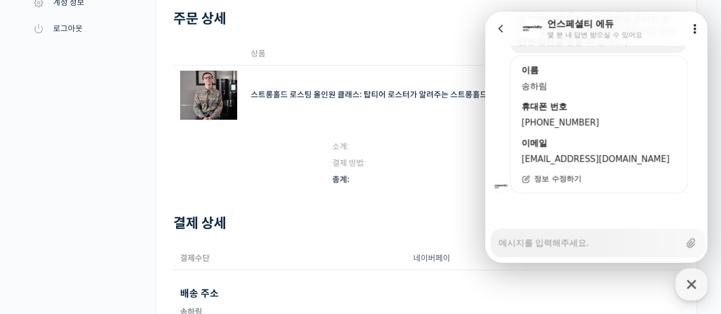
scroll to position [369, 0]
click at [572, 246] on textarea "Messenger Input Textarea" at bounding box center [589, 238] width 181 height 19
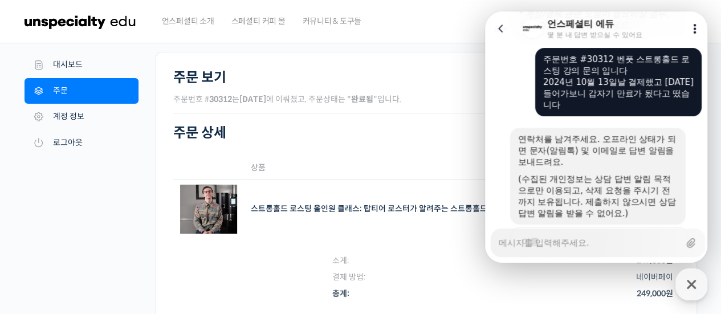
scroll to position [426, 0]
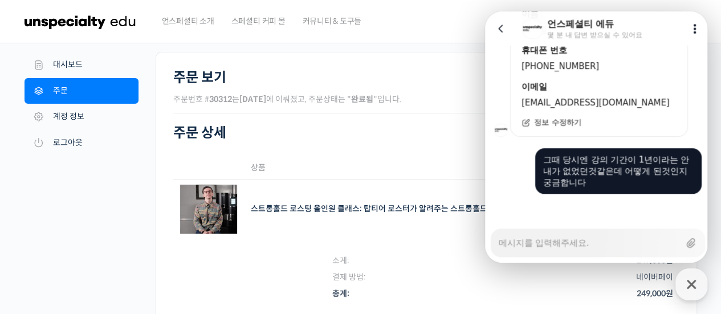
click at [358, 177] on th "상품" at bounding box center [393, 168] width 299 height 23
click at [689, 25] on icon at bounding box center [694, 28] width 11 height 11
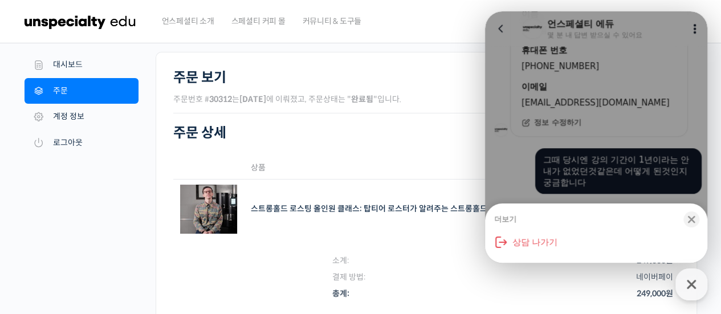
click at [380, 141] on section "주문 상세 상품 수량 합계 스트롱홀드 로스팅 올인원 클래스: 탑티어 로스터가 알려주는 스트롱홀드 A to Z 가이드 SKU: N/A 1 249…" at bounding box center [426, 254] width 506 height 259
click at [696, 216] on div "button" at bounding box center [692, 219] width 16 height 16
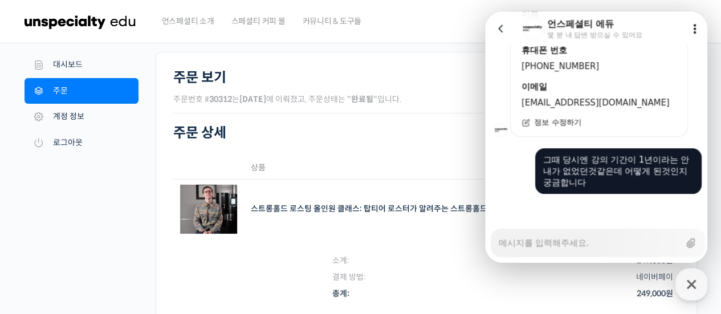
click at [361, 164] on th "상품" at bounding box center [393, 168] width 299 height 23
click at [89, 26] on img at bounding box center [81, 22] width 112 height 34
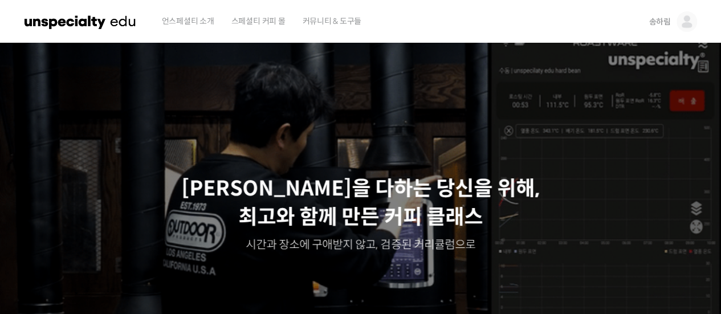
scroll to position [399, 0]
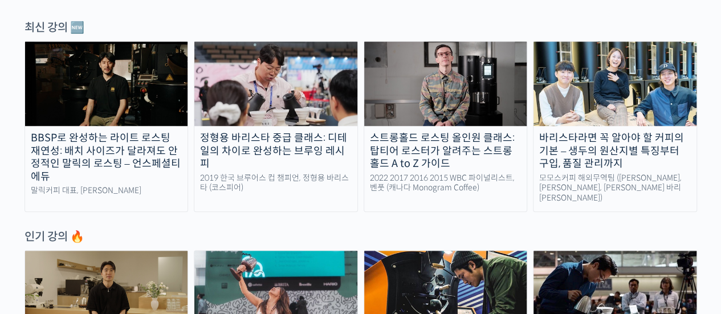
click at [416, 171] on link "스트롱홀드 로스팅 올인원 클래스: 탑티어 로스터가 알려주는 스트롱홀드 A to Z 가이드 2022 2017 2016 2015 WBC 파이널리스…" at bounding box center [446, 126] width 164 height 171
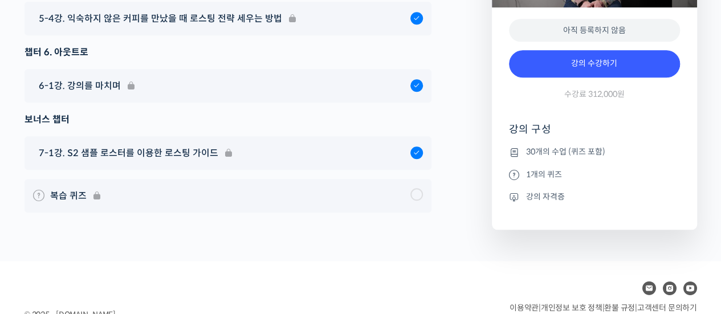
scroll to position [7102, 0]
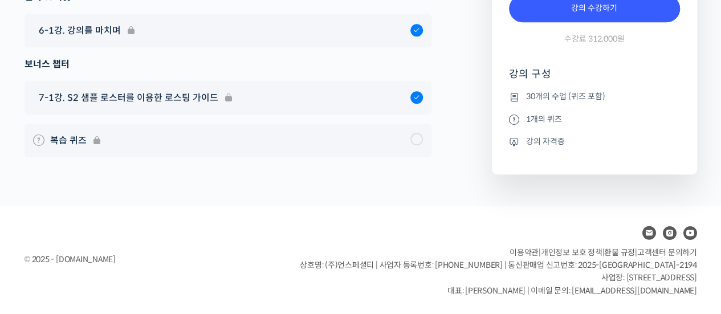
click at [688, 254] on span "고객센터 문의하기" at bounding box center [667, 252] width 60 height 10
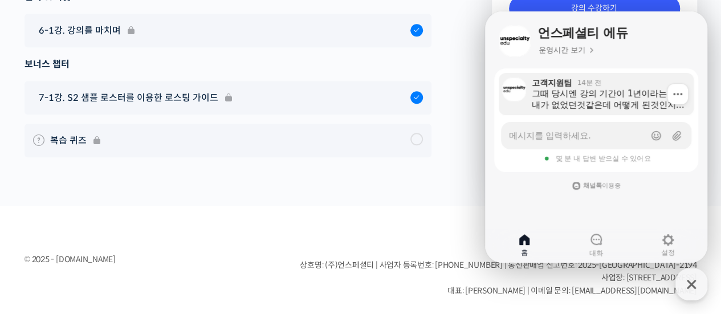
click at [579, 108] on div "그때 당시엔 강의 기간이 1년이라는 안내가 없었던것같은데 어떻게 된것인지 궁금합니다" at bounding box center [609, 99] width 154 height 23
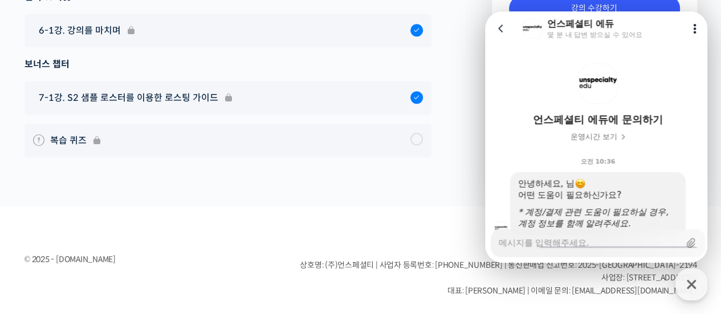
scroll to position [426, 0]
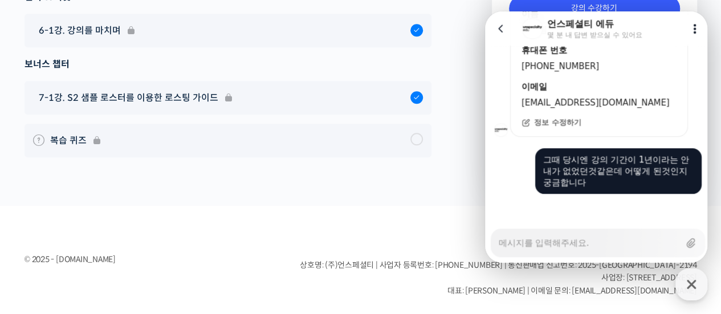
type textarea "x"
